Goal: Transaction & Acquisition: Subscribe to service/newsletter

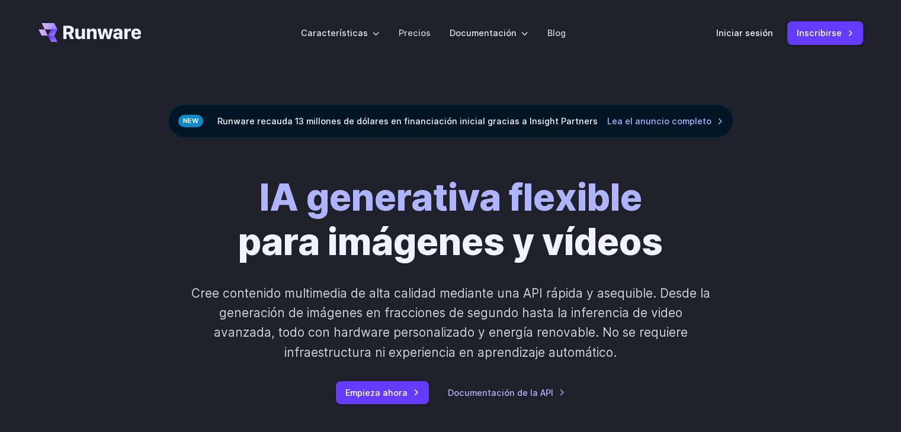
click at [814, 33] on font "Inscribirse" at bounding box center [818, 33] width 45 height 10
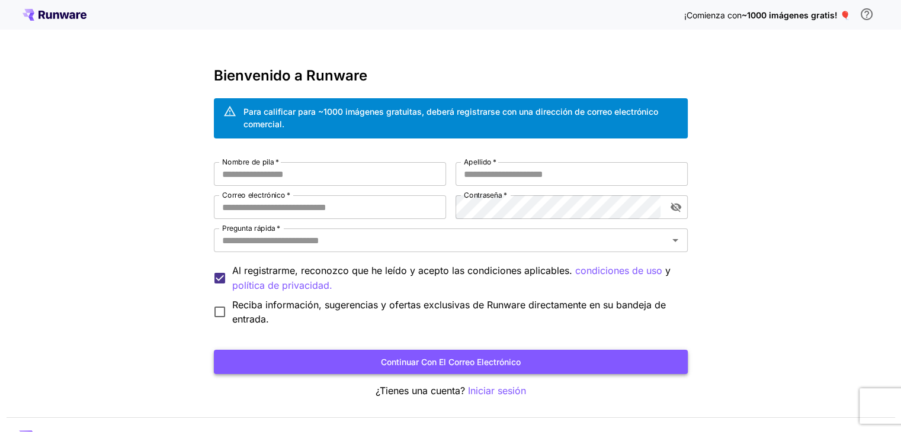
click at [363, 358] on button "Continuar con el correo electrónico" at bounding box center [451, 362] width 474 height 24
